Goal: Task Accomplishment & Management: Manage account settings

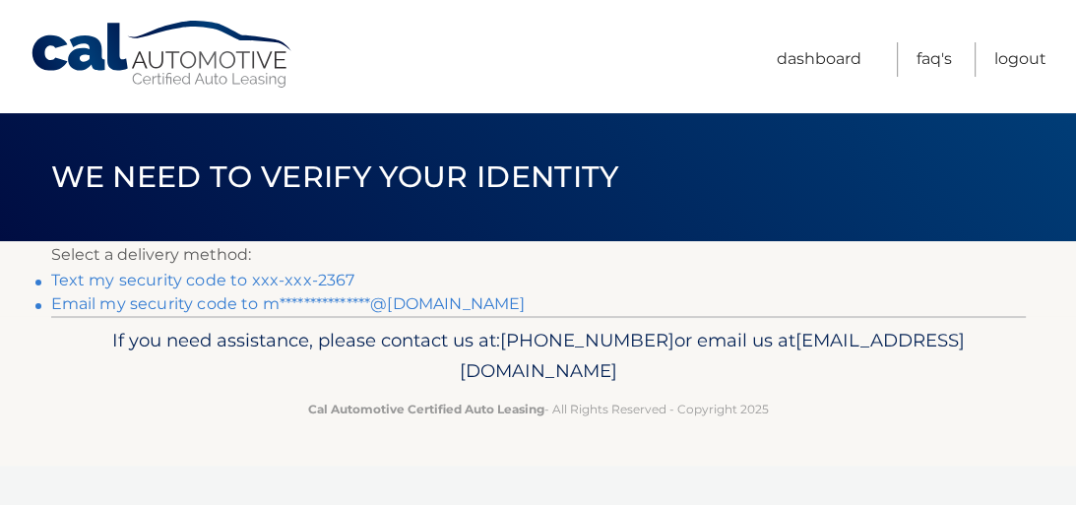
click at [121, 282] on link "Text my security code to xxx-xxx-2367" at bounding box center [203, 280] width 304 height 19
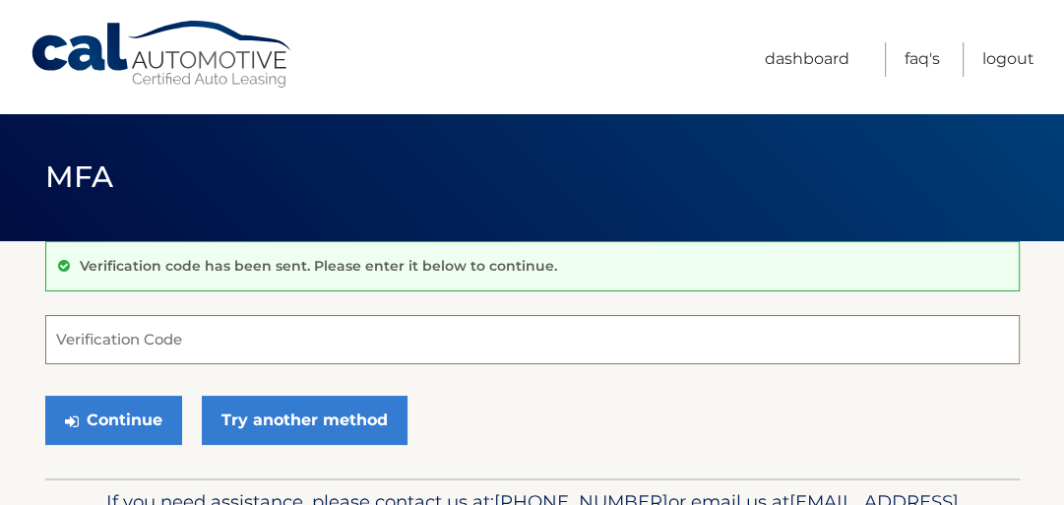
click at [118, 322] on input "Verification Code" at bounding box center [532, 339] width 974 height 49
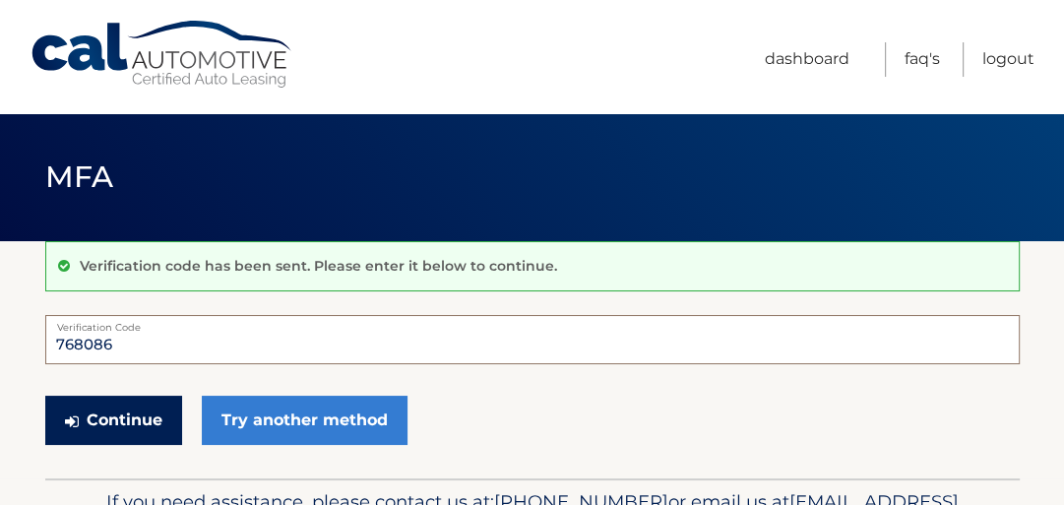
type input "768086"
click at [134, 409] on button "Continue" at bounding box center [113, 420] width 137 height 49
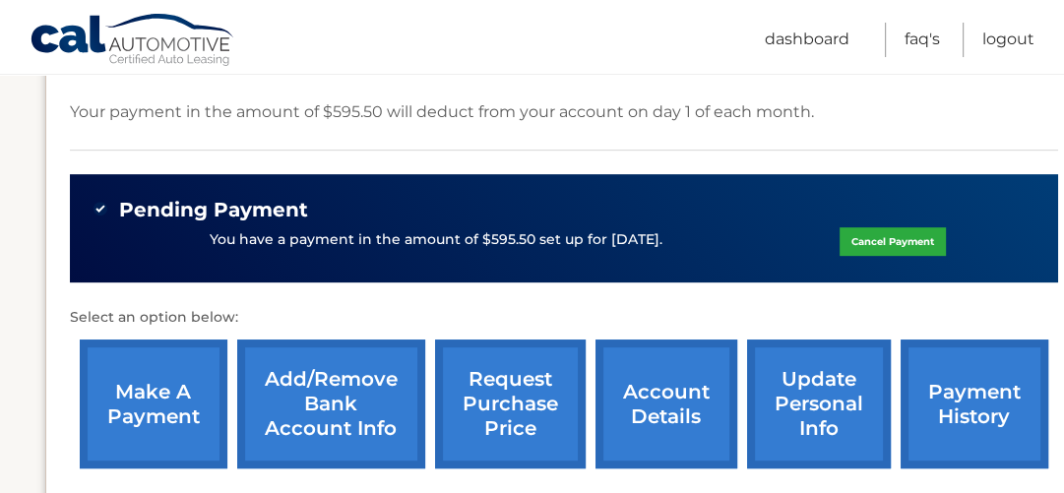
scroll to position [551, 0]
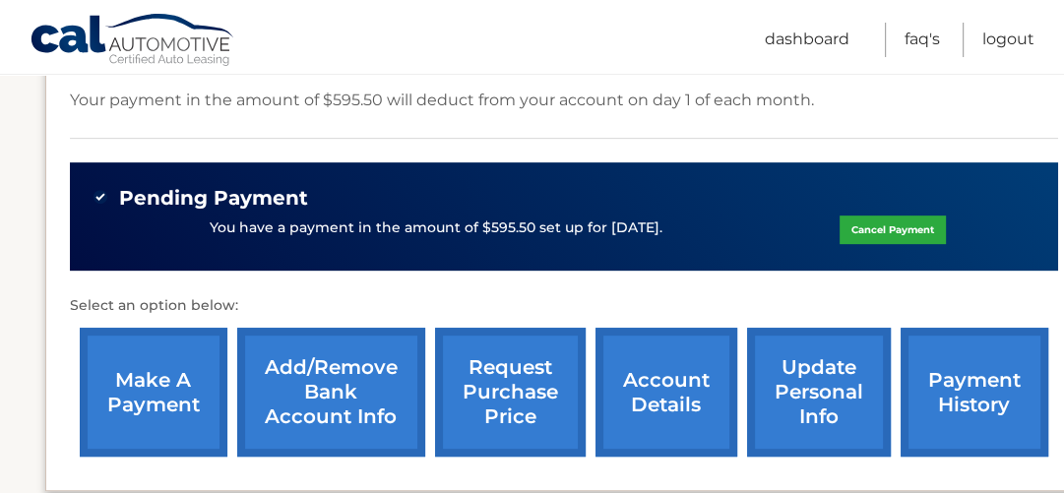
click at [115, 394] on link "make a payment" at bounding box center [154, 392] width 148 height 129
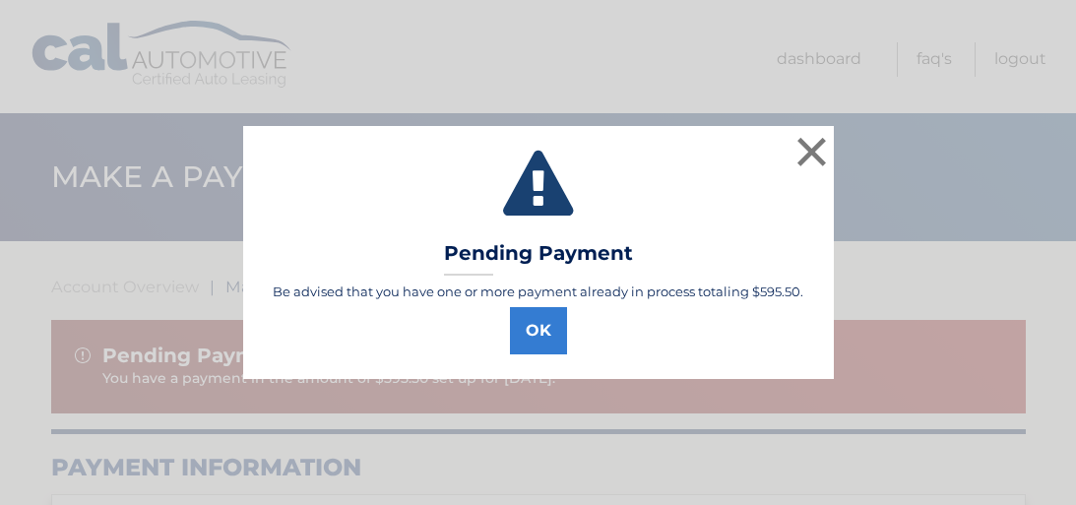
select select "OTAxZDNkZTUtZDA0Zi00ODE2LTllNjctMGY2MmI4YWRjY2I5"
click at [811, 145] on button "×" at bounding box center [811, 151] width 39 height 39
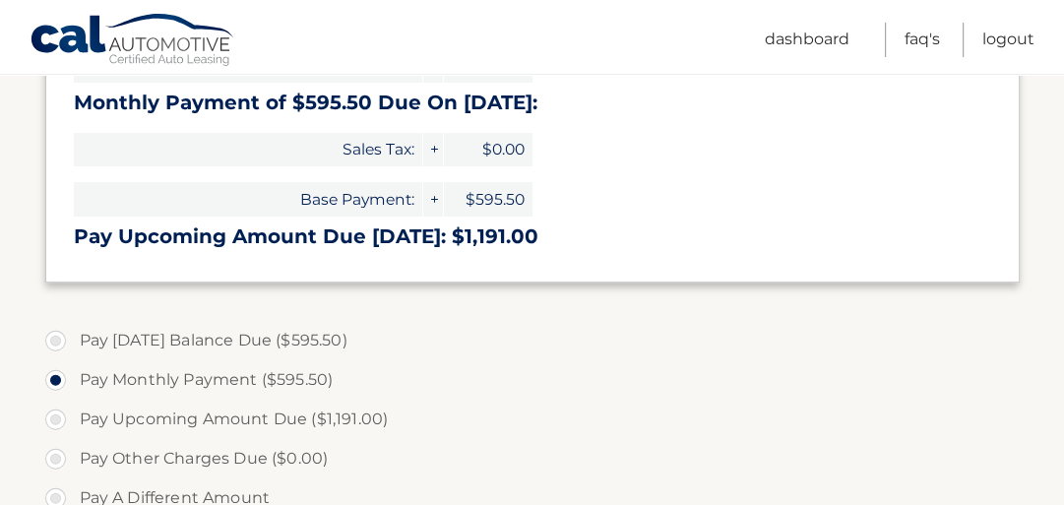
scroll to position [630, 0]
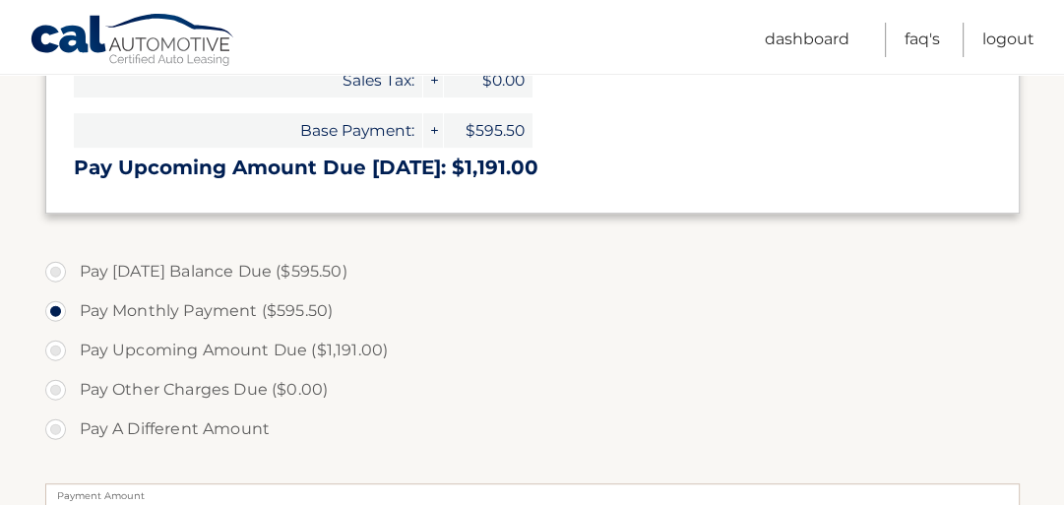
click at [232, 272] on label "Pay Today's Balance Due ($595.50)" at bounding box center [532, 271] width 974 height 39
click at [73, 272] on input "Pay Today's Balance Due ($595.50)" at bounding box center [63, 267] width 20 height 31
radio input "true"
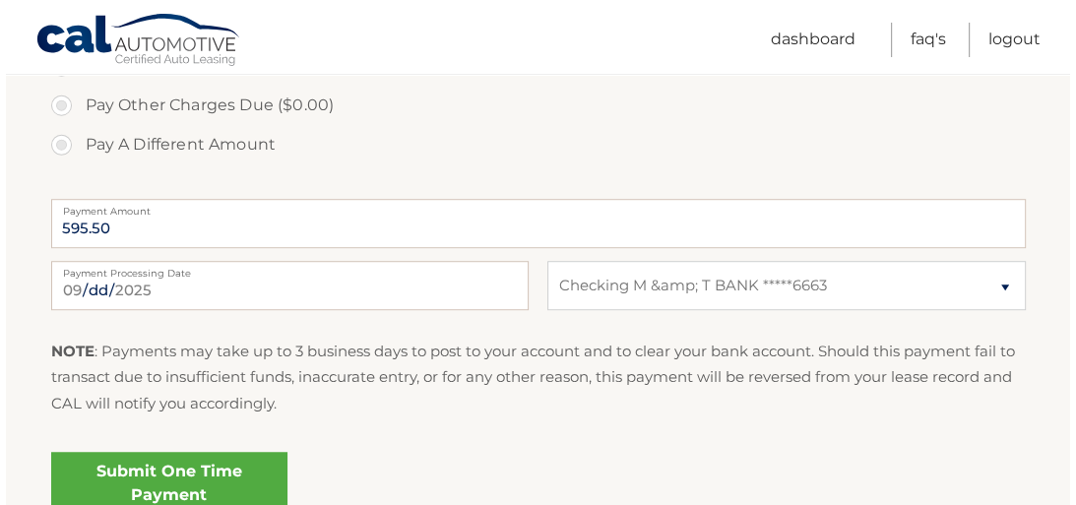
scroll to position [945, 0]
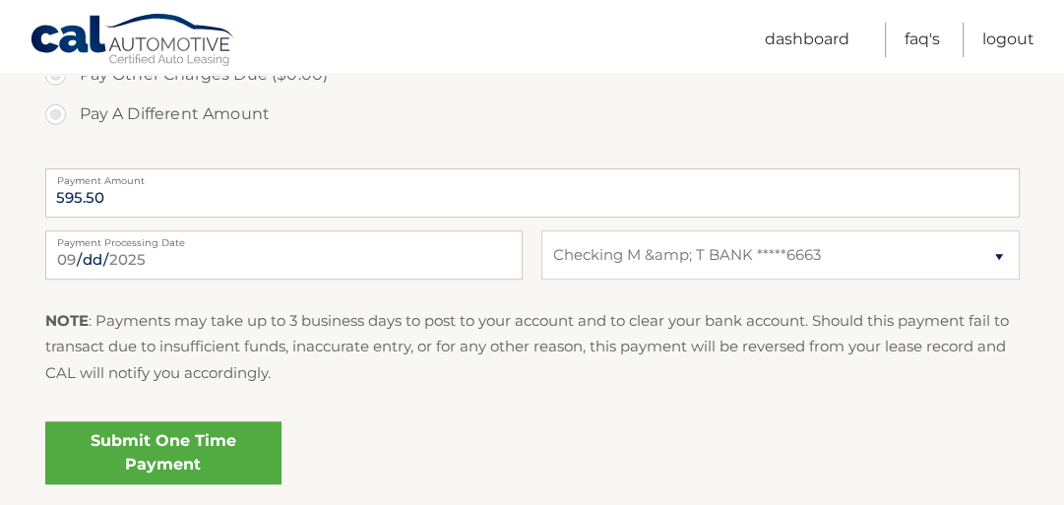
click at [246, 450] on link "Submit One Time Payment" at bounding box center [163, 452] width 236 height 63
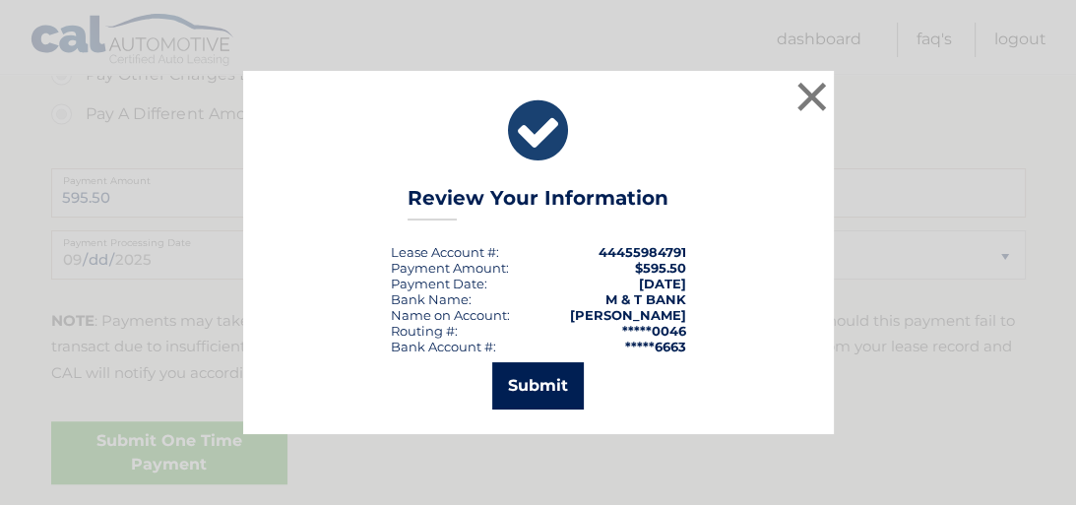
click at [550, 389] on button "Submit" at bounding box center [538, 385] width 92 height 47
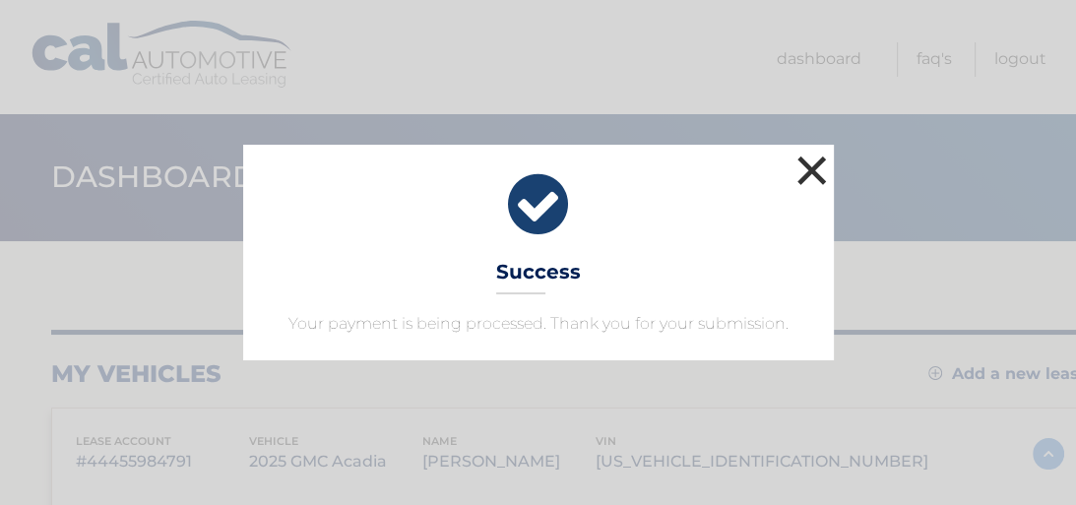
click at [805, 171] on button "×" at bounding box center [811, 170] width 39 height 39
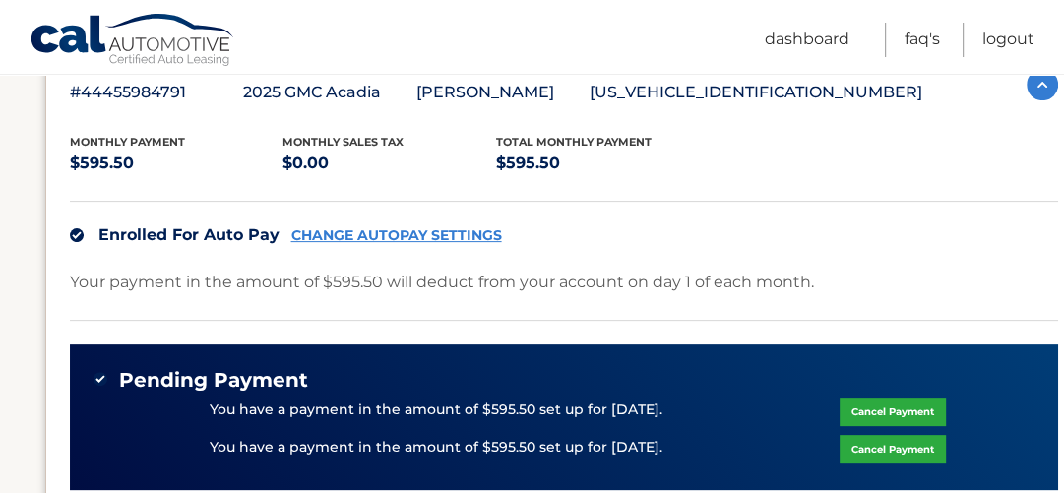
scroll to position [394, 0]
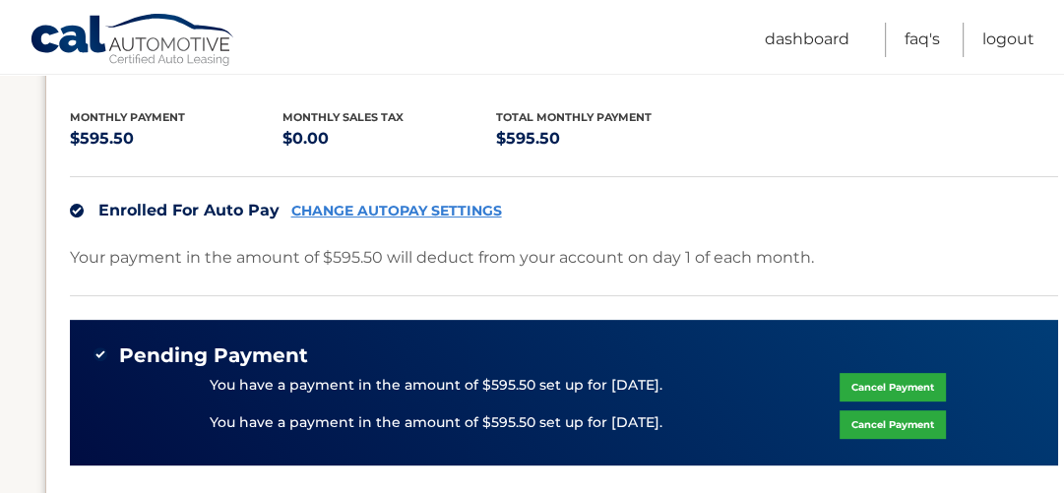
click at [866, 421] on link "Cancel Payment" at bounding box center [892, 424] width 106 height 29
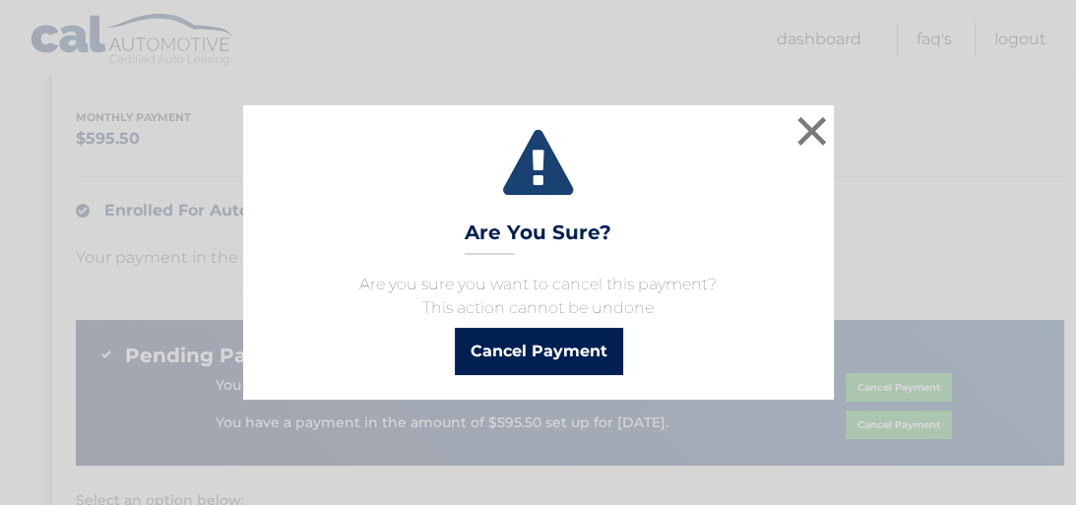
click at [566, 363] on button "Cancel Payment" at bounding box center [539, 351] width 168 height 47
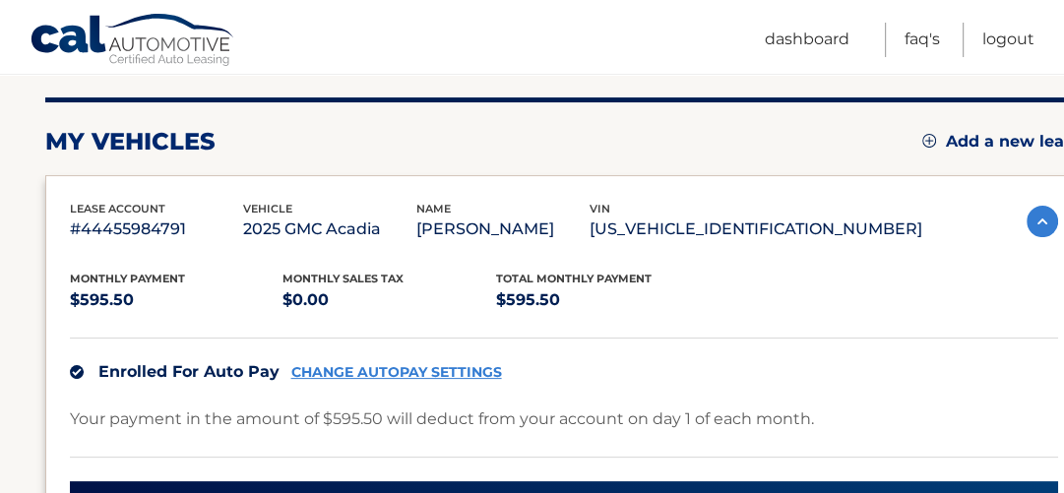
scroll to position [236, 0]
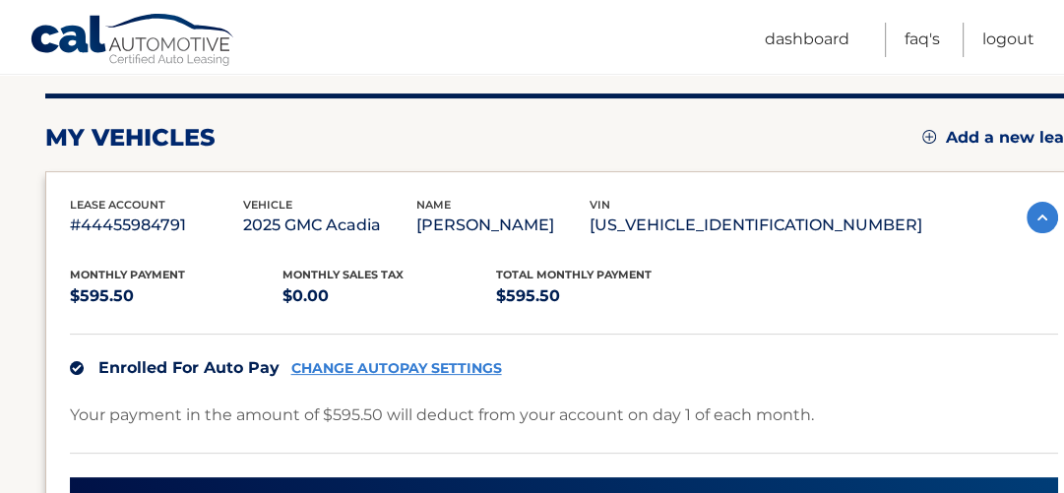
click at [357, 370] on link "CHANGE AUTOPAY SETTINGS" at bounding box center [396, 368] width 211 height 17
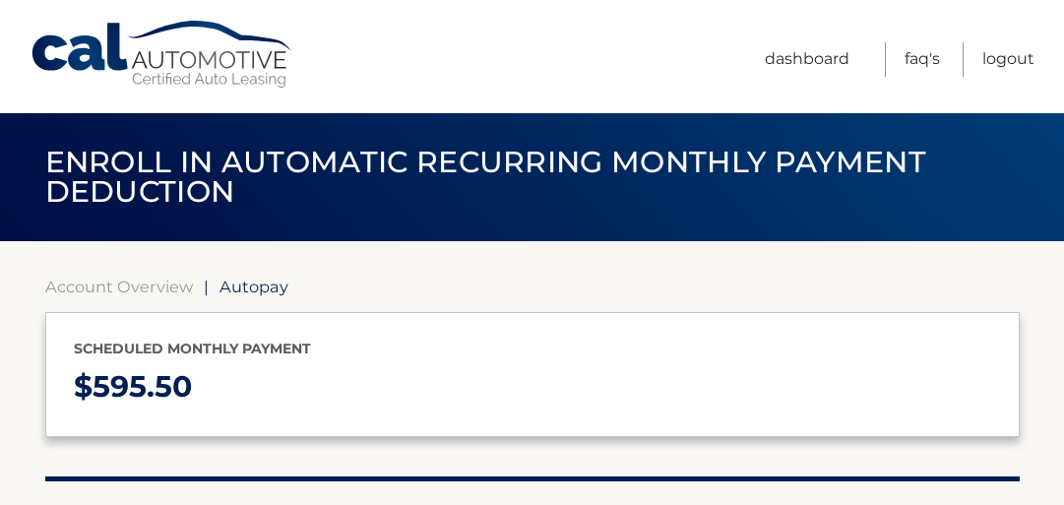
select select "OTAxZDNkZTUtZDA0Zi00ODE2LTllNjctMGY2MmI4YWRjY2I5"
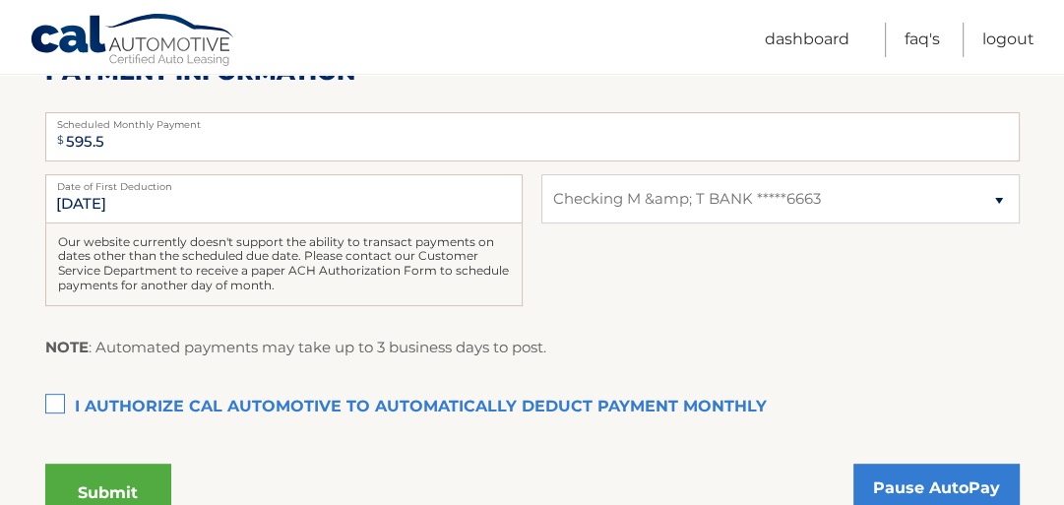
scroll to position [472, 0]
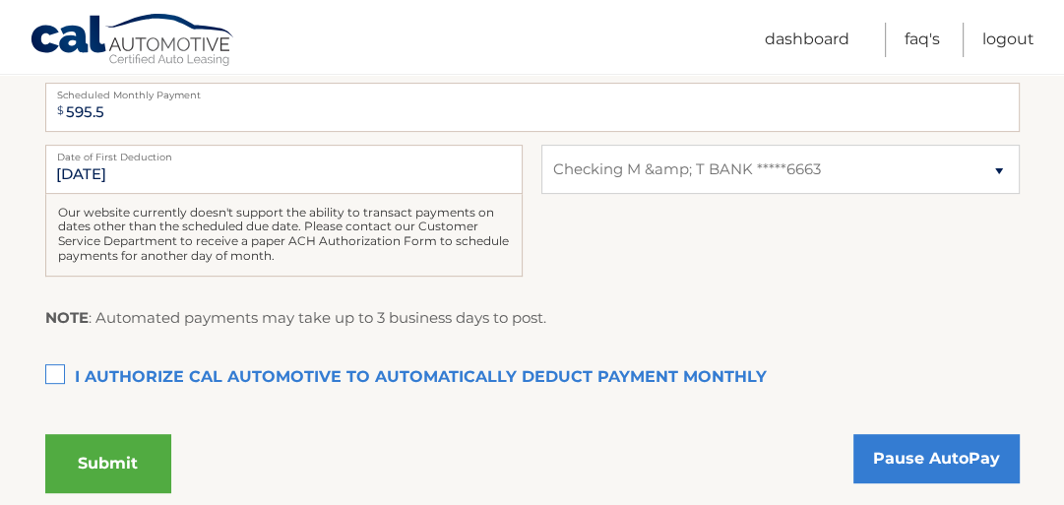
click at [55, 370] on label "I authorize cal automotive to automatically deduct payment monthly This checkbo…" at bounding box center [532, 377] width 974 height 39
click at [0, 0] on input "I authorize cal automotive to automatically deduct payment monthly This checkbo…" at bounding box center [0, 0] width 0 height 0
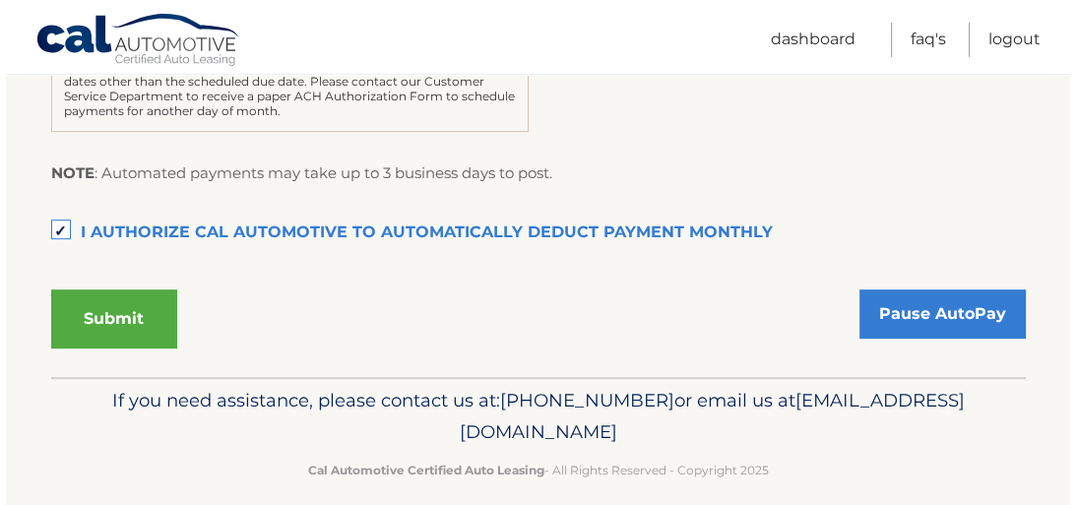
scroll to position [630, 0]
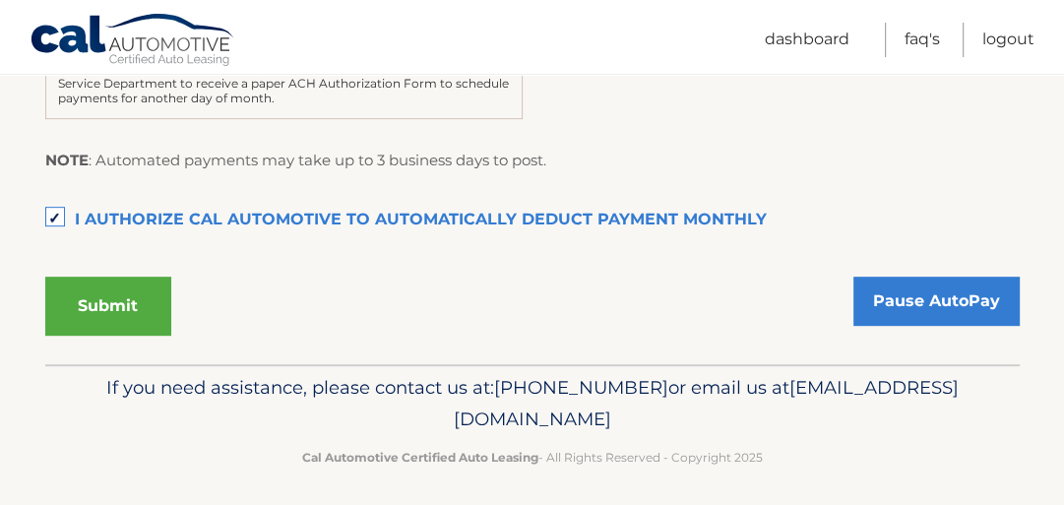
click at [120, 313] on button "Submit" at bounding box center [108, 306] width 126 height 59
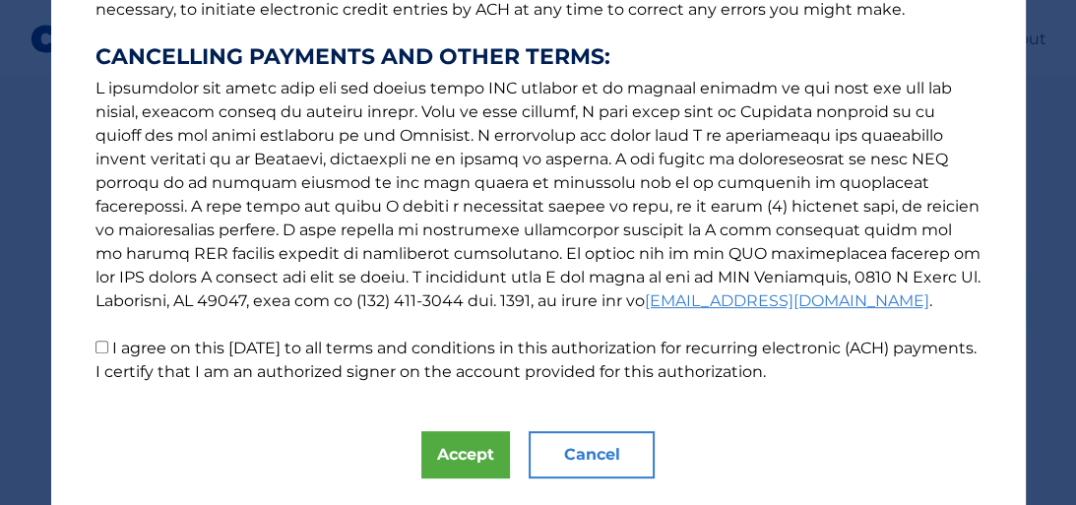
scroll to position [394, 0]
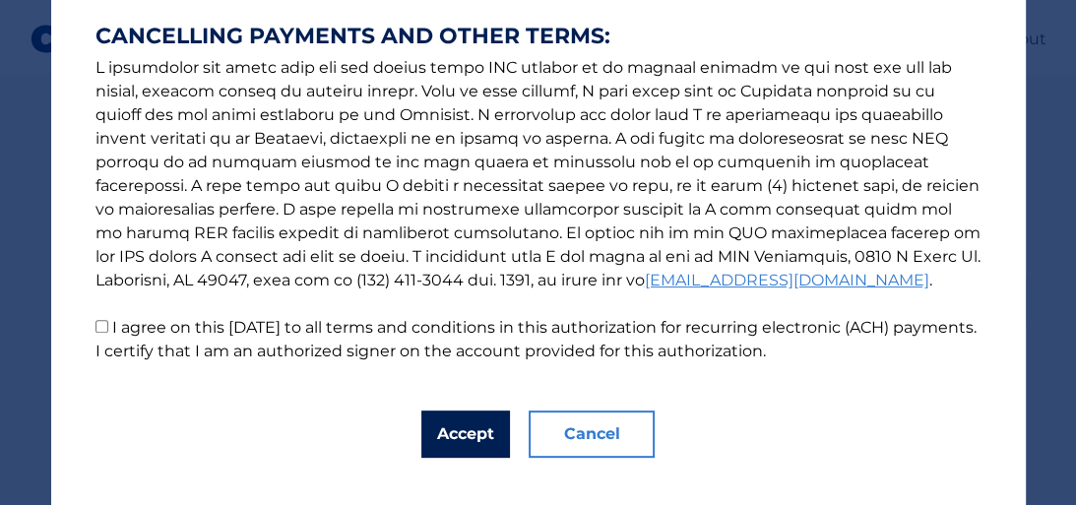
click at [486, 439] on button "Accept" at bounding box center [465, 433] width 89 height 47
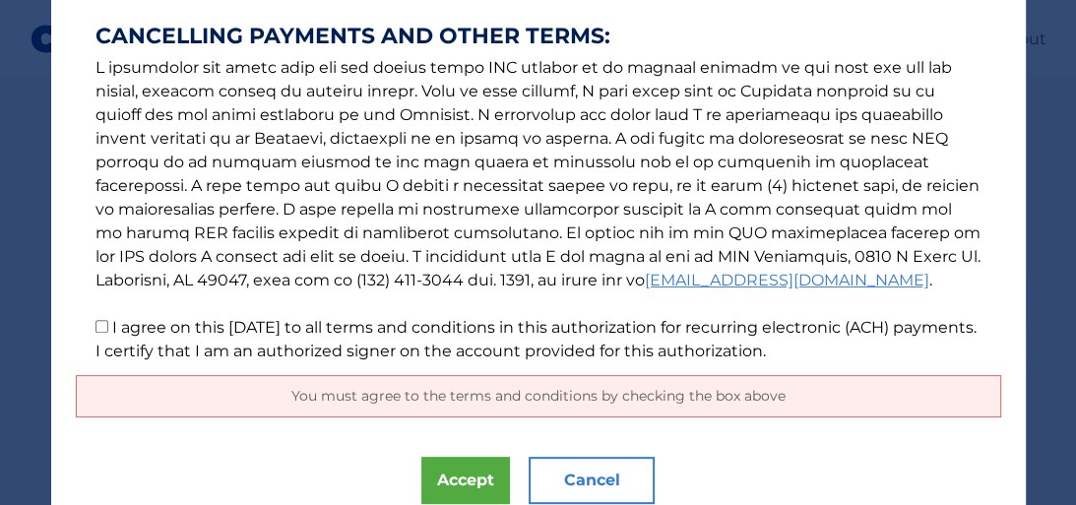
click at [98, 330] on input "I agree on this [DATE] to all terms and conditions in this authorization for re…" at bounding box center [101, 326] width 13 height 13
checkbox input "true"
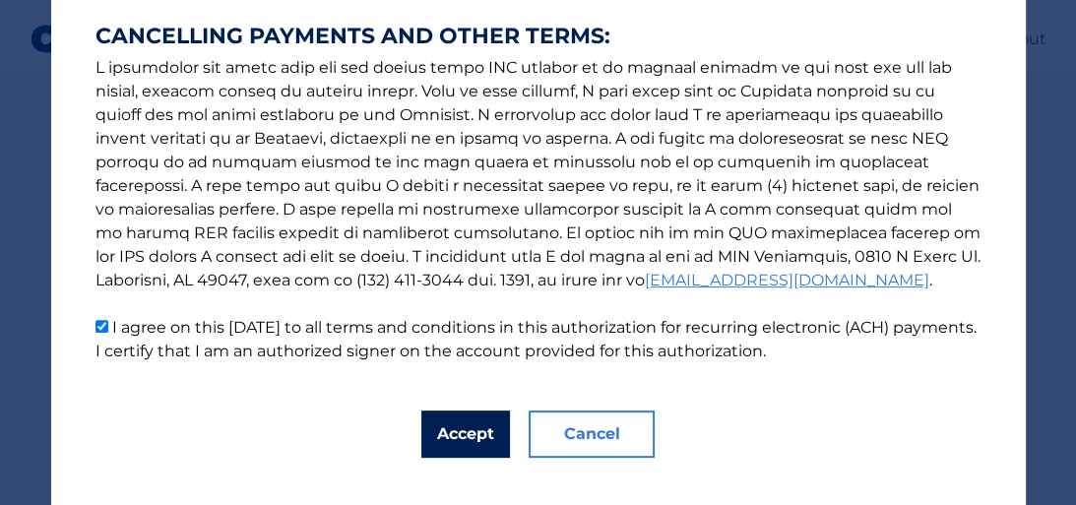
click at [449, 441] on button "Accept" at bounding box center [465, 433] width 89 height 47
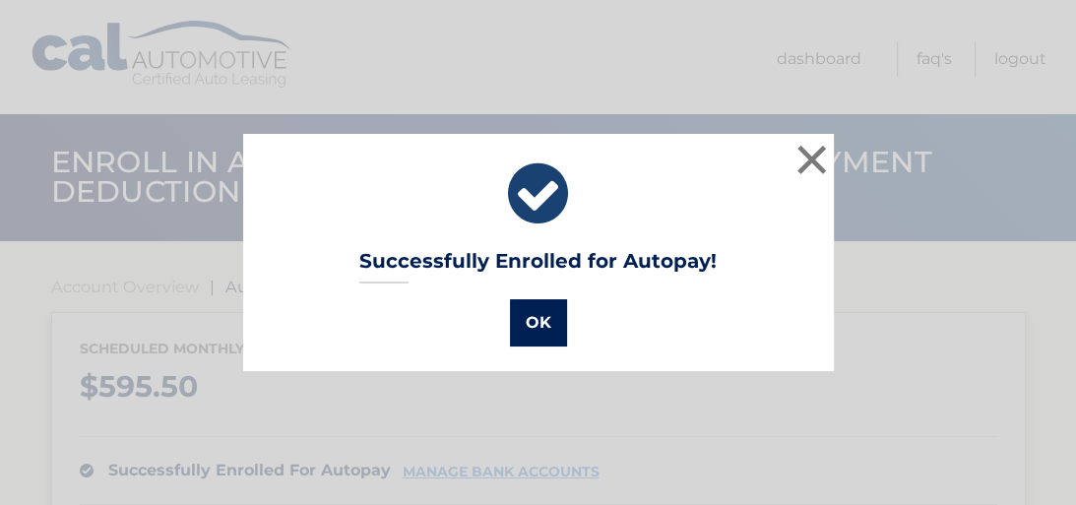
click at [524, 328] on button "OK" at bounding box center [538, 322] width 57 height 47
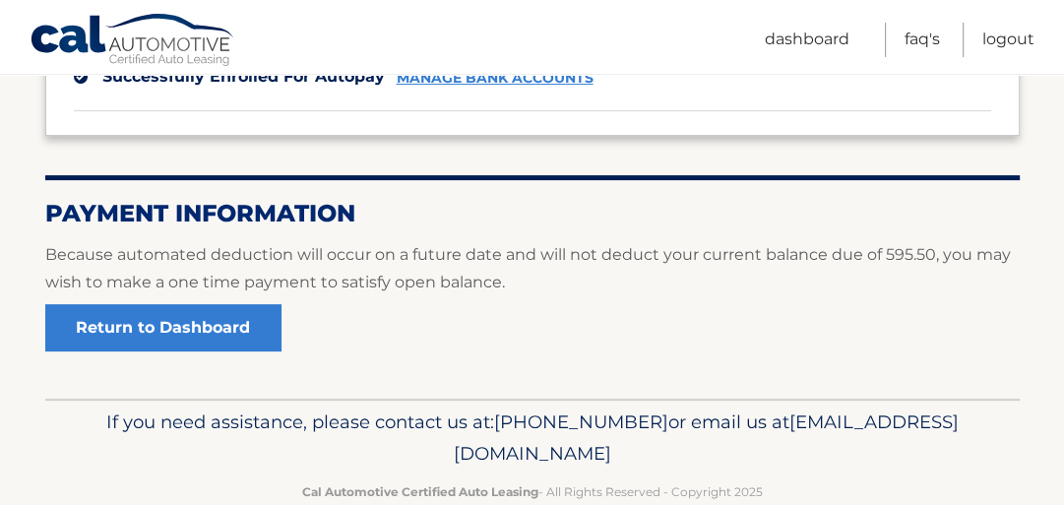
scroll to position [435, 0]
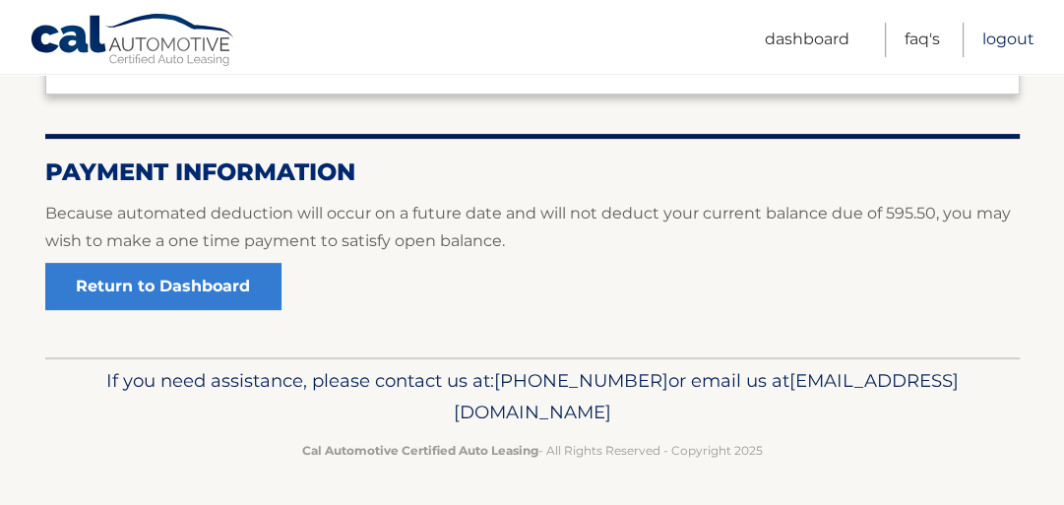
click at [1001, 35] on link "Logout" at bounding box center [1008, 40] width 52 height 34
